Goal: Task Accomplishment & Management: Manage account settings

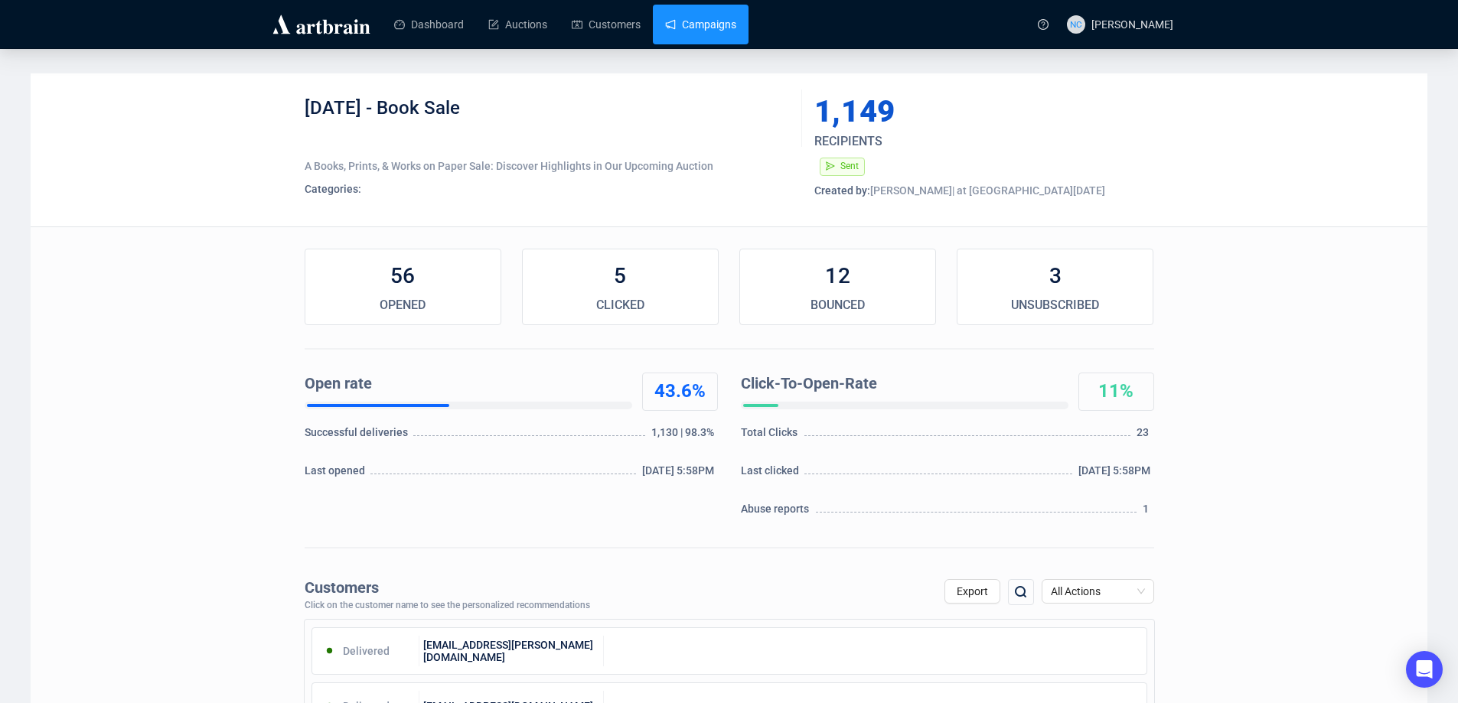
click at [694, 26] on link "Campaigns" at bounding box center [700, 25] width 71 height 40
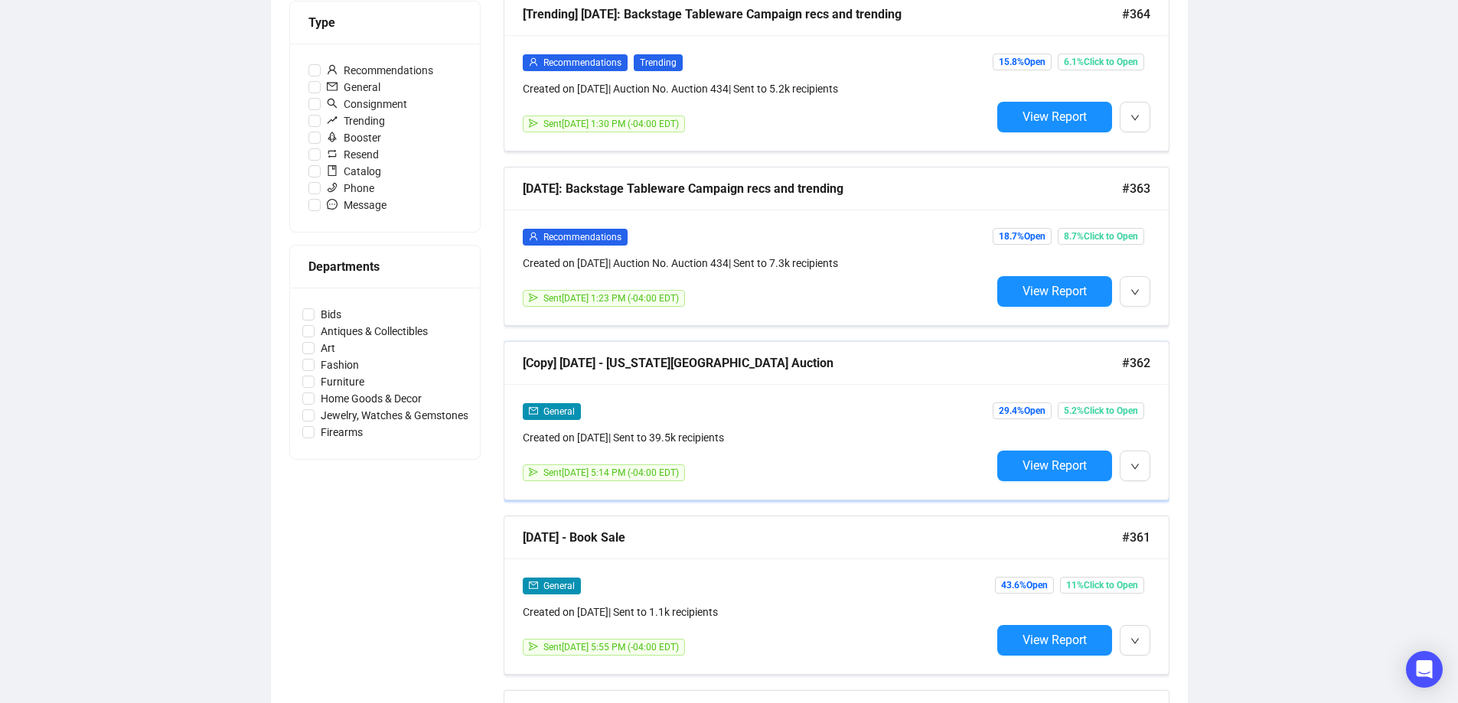
scroll to position [612, 0]
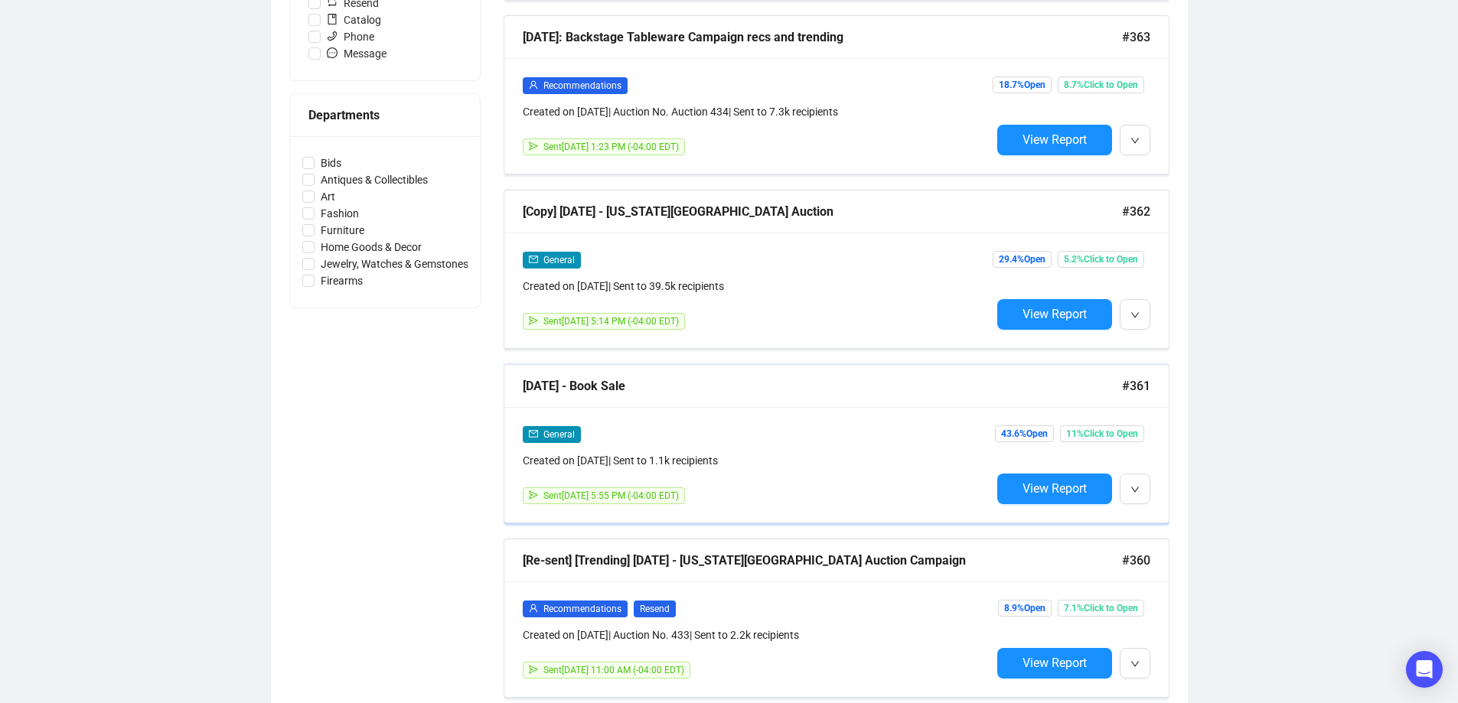
click at [850, 436] on div "General" at bounding box center [757, 434] width 468 height 18
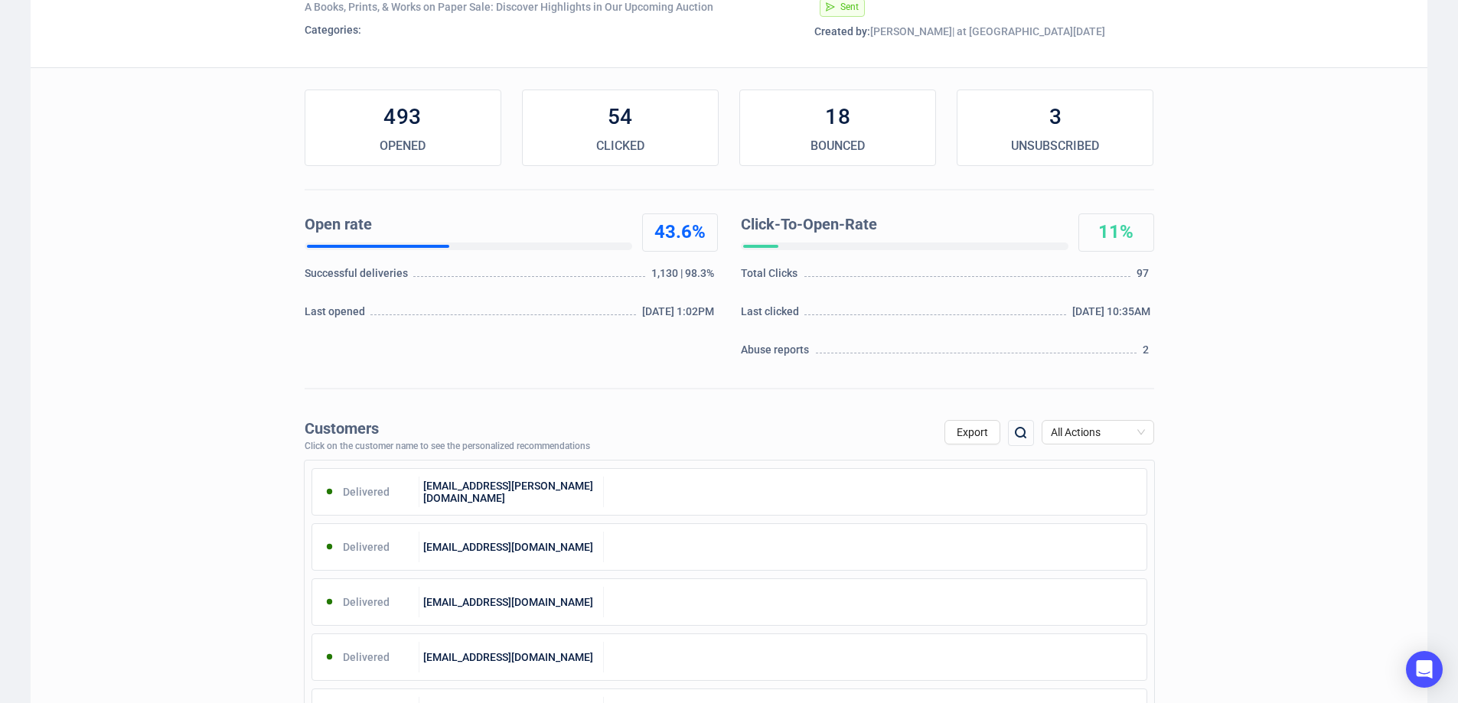
scroll to position [153, 0]
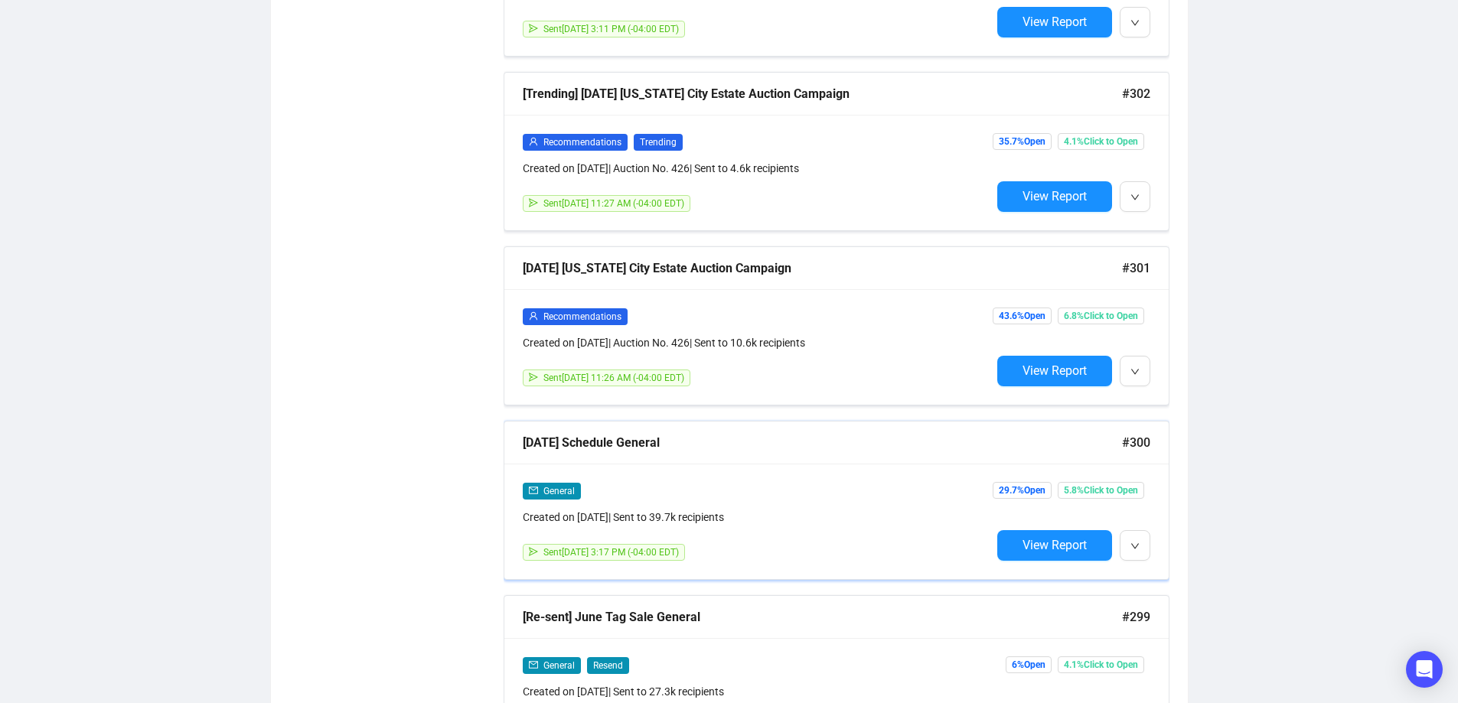
scroll to position [10586, 0]
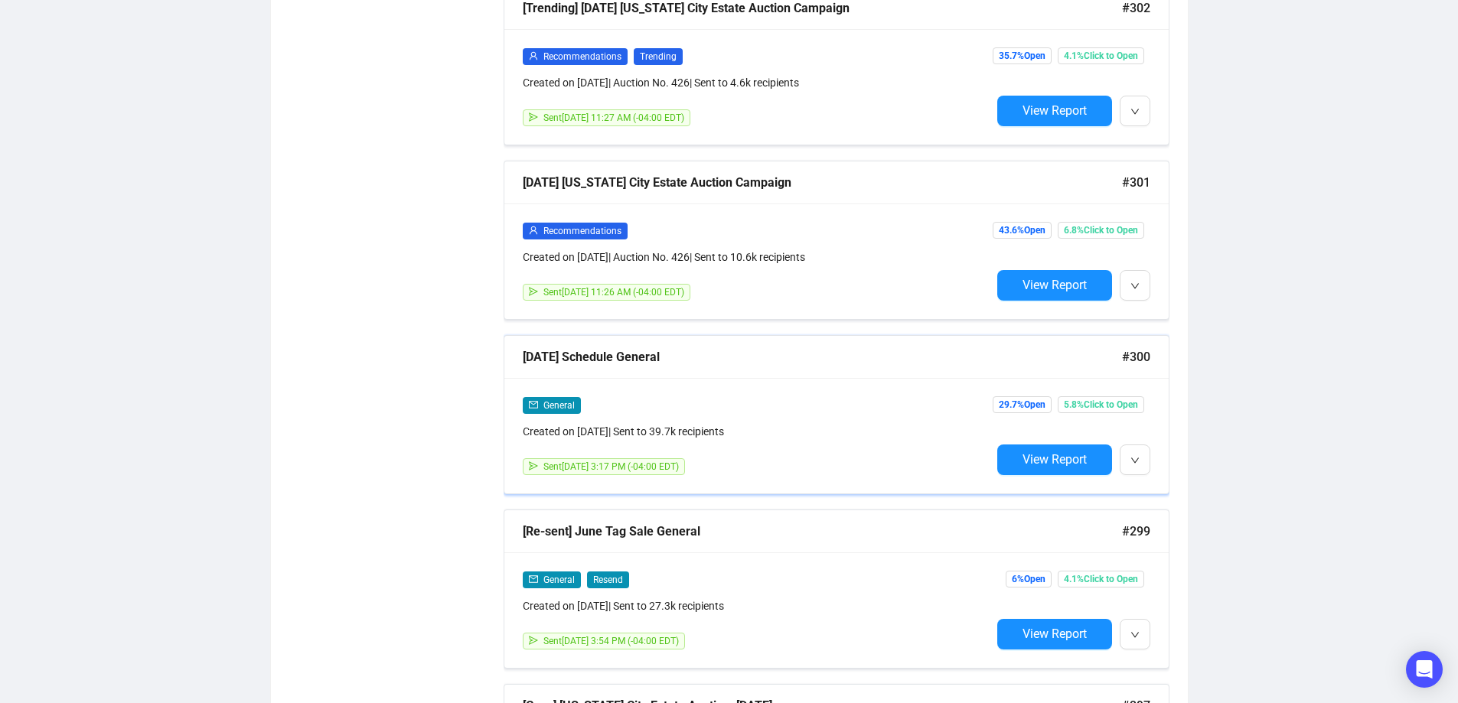
click at [662, 347] on div "[DATE] Schedule General" at bounding box center [822, 356] width 599 height 19
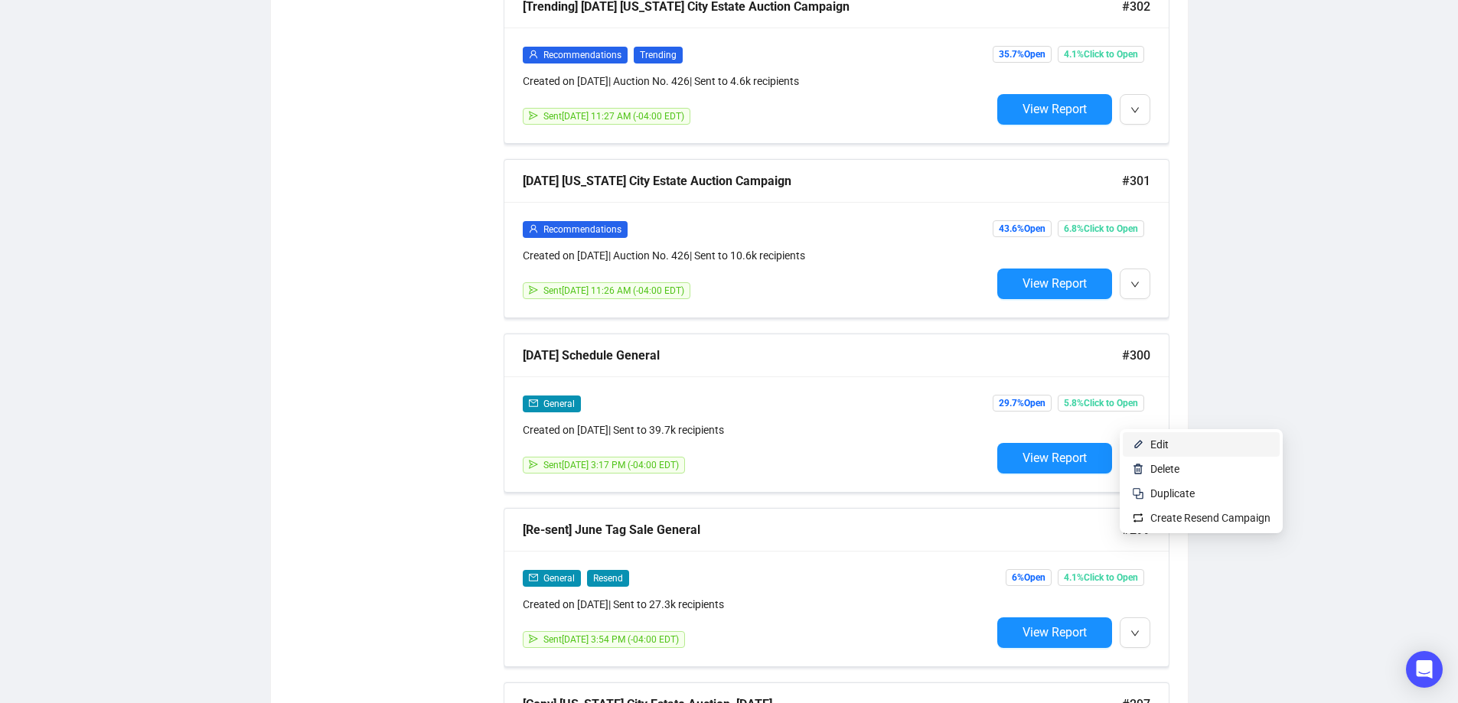
click at [1170, 442] on span "Edit" at bounding box center [1210, 444] width 120 height 17
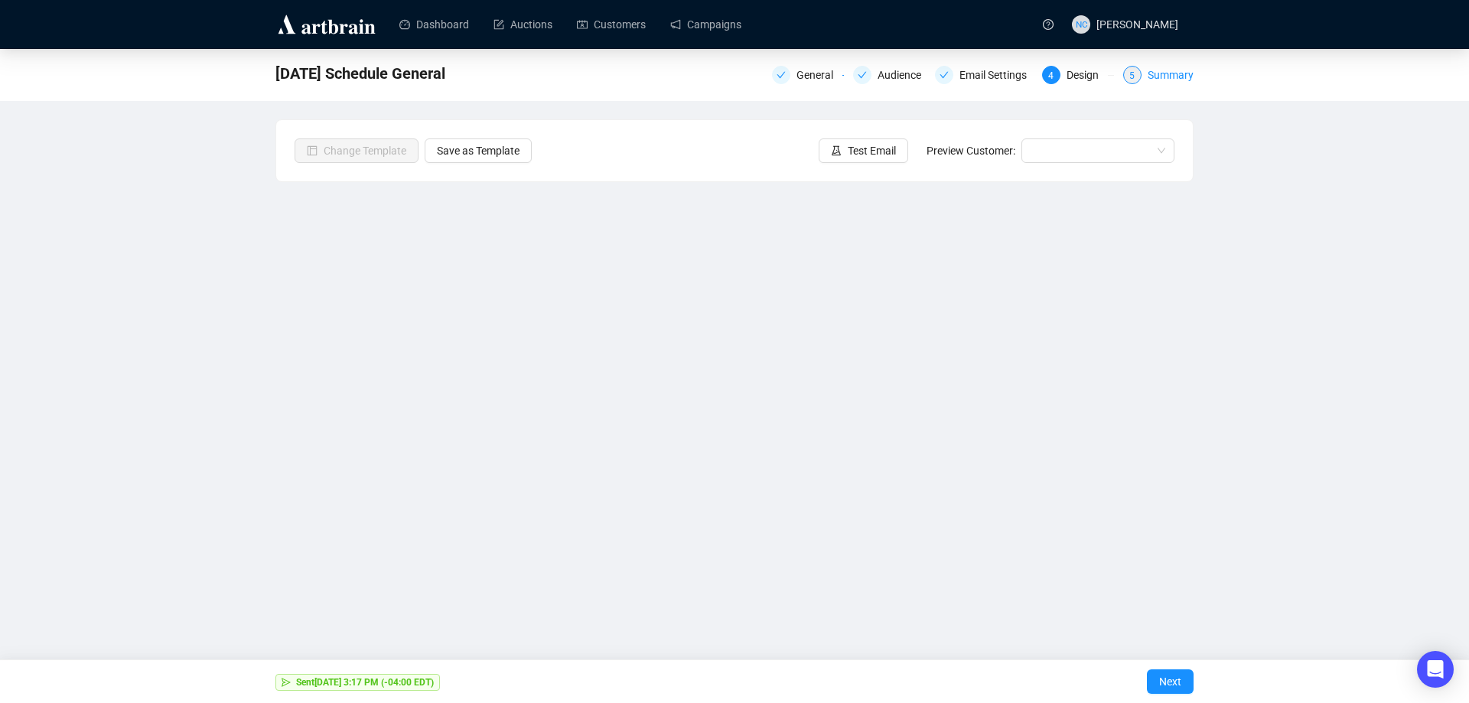
click at [1171, 79] on div "Summary" at bounding box center [1171, 75] width 46 height 18
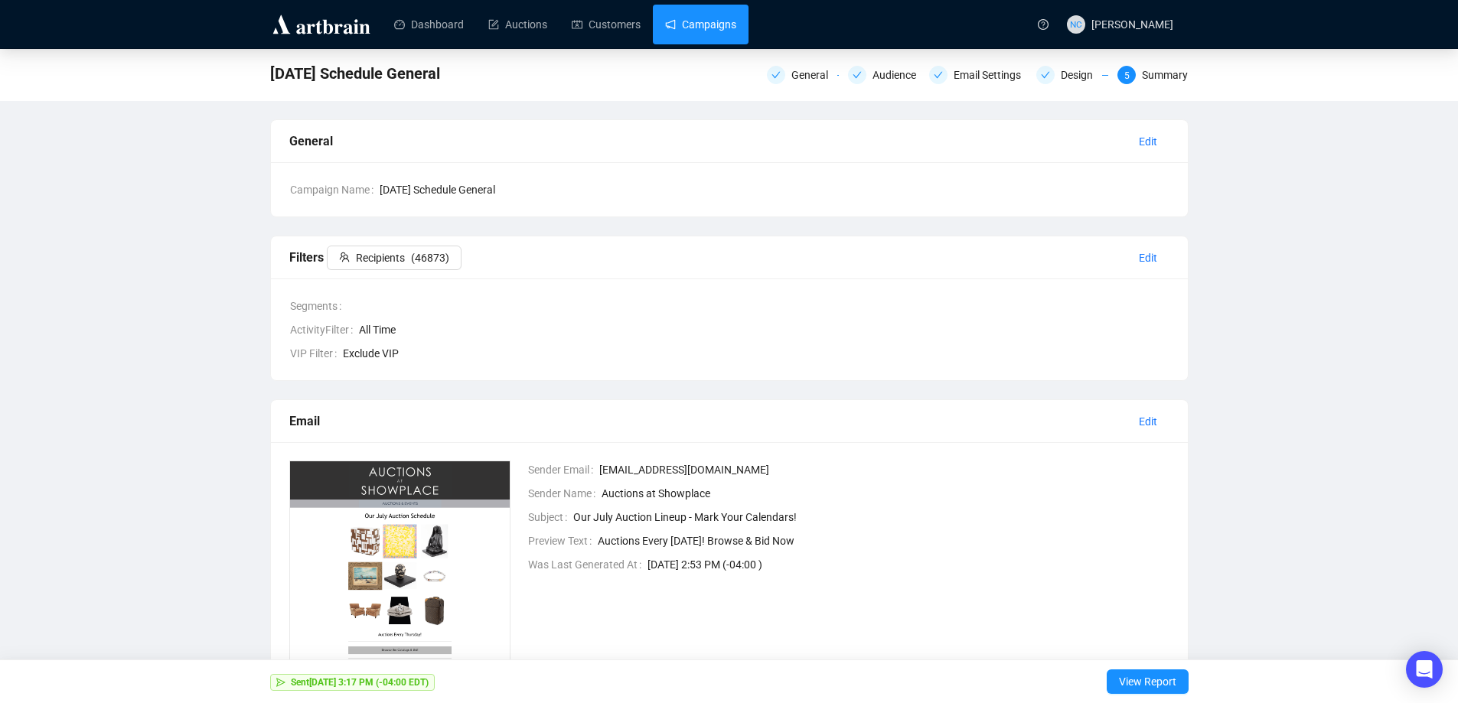
click at [708, 24] on link "Campaigns" at bounding box center [700, 25] width 71 height 40
